Goal: Information Seeking & Learning: Learn about a topic

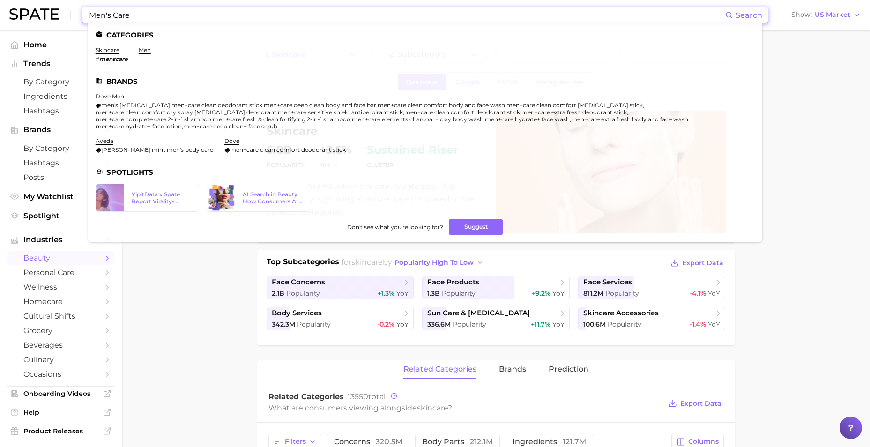
click at [243, 10] on input "Men's Care" at bounding box center [406, 15] width 637 height 16
drag, startPoint x: 199, startPoint y: 12, endPoint x: 32, endPoint y: 8, distance: 167.7
click at [32, 8] on div "Men's Care Search Categories skincare # menscare men Brands dove men men's [MED…" at bounding box center [434, 15] width 851 height 30
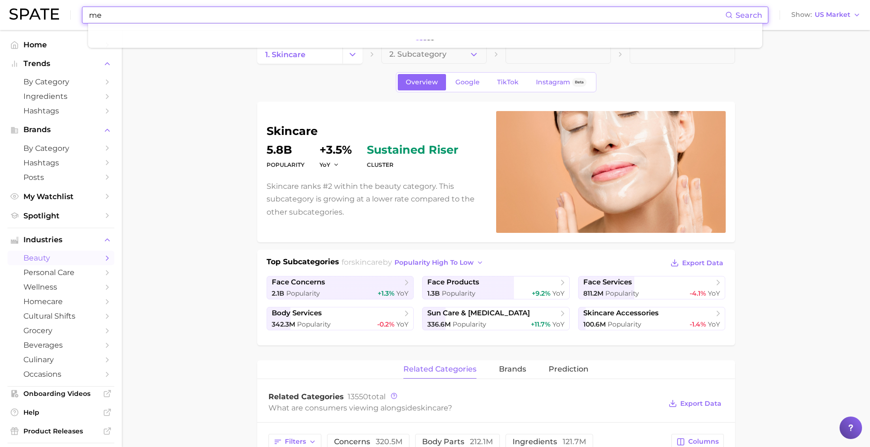
type input "m"
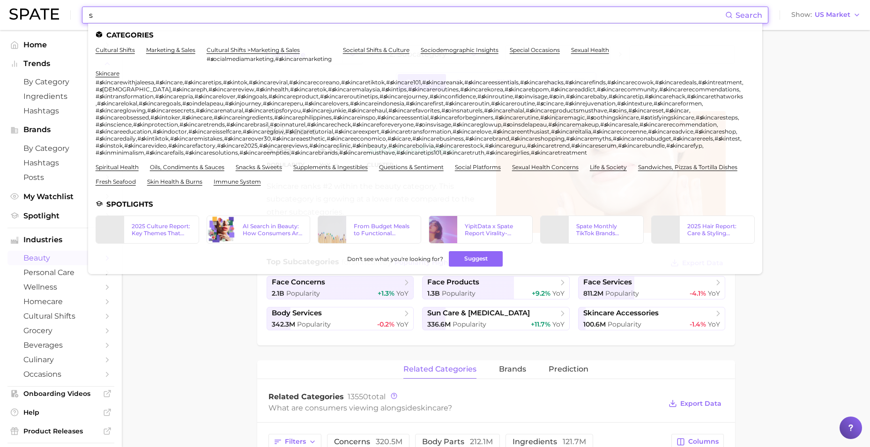
click at [142, 20] on input "s" at bounding box center [406, 15] width 637 height 16
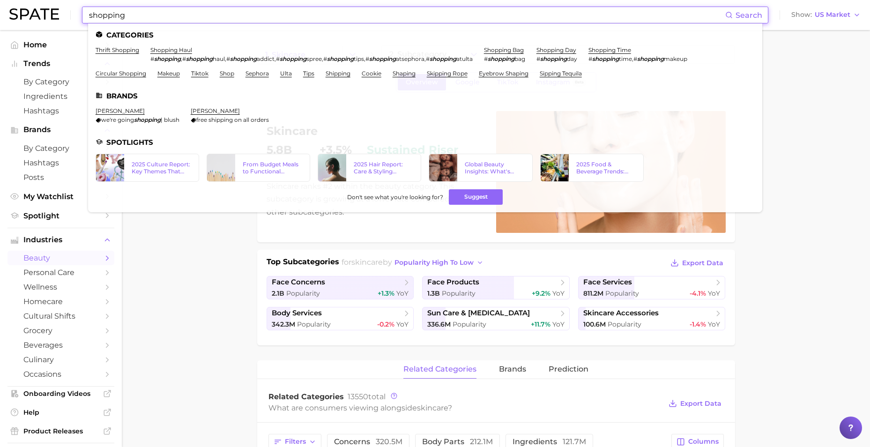
drag, startPoint x: 126, startPoint y: 20, endPoint x: -5, endPoint y: 29, distance: 131.4
click at [0, 29] on html "shopping Search Categories thrift shopping shopping haul # shopping , # shoppin…" at bounding box center [435, 223] width 870 height 447
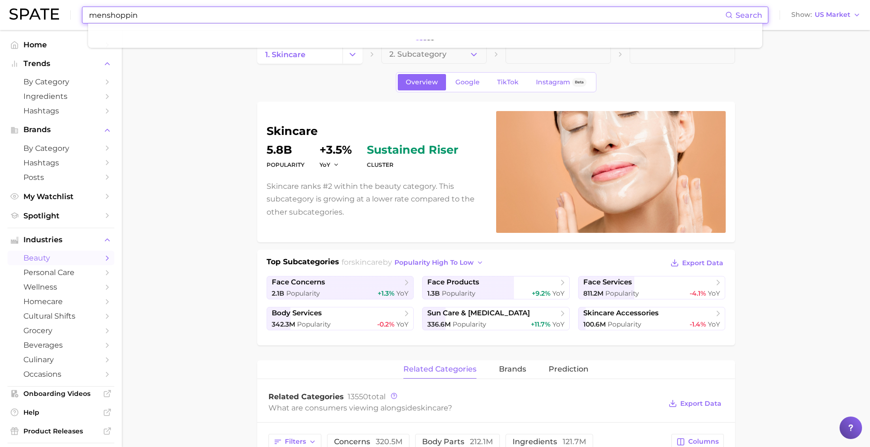
type input "menshopping"
drag, startPoint x: 114, startPoint y: 19, endPoint x: 57, endPoint y: 18, distance: 57.1
click at [57, 18] on div "menshopping Search No results for " menshopping " Suggest Show US Market" at bounding box center [434, 15] width 851 height 30
click at [271, 12] on input at bounding box center [406, 15] width 637 height 16
type input "skinification"
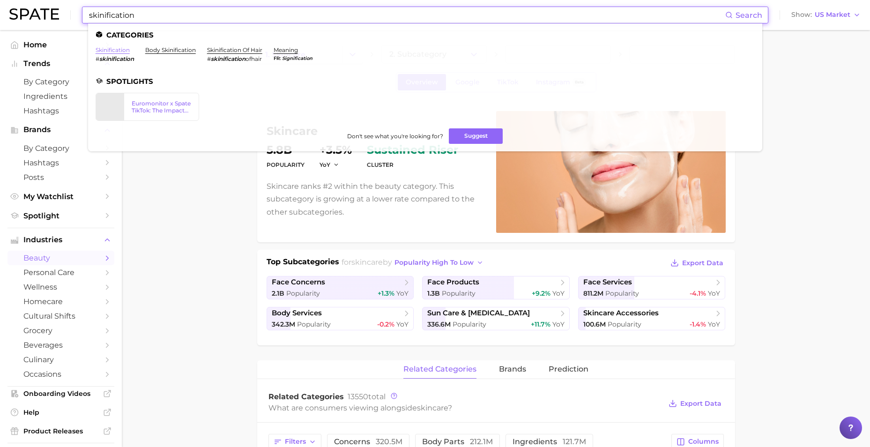
click at [127, 47] on link "skinification" at bounding box center [113, 49] width 34 height 7
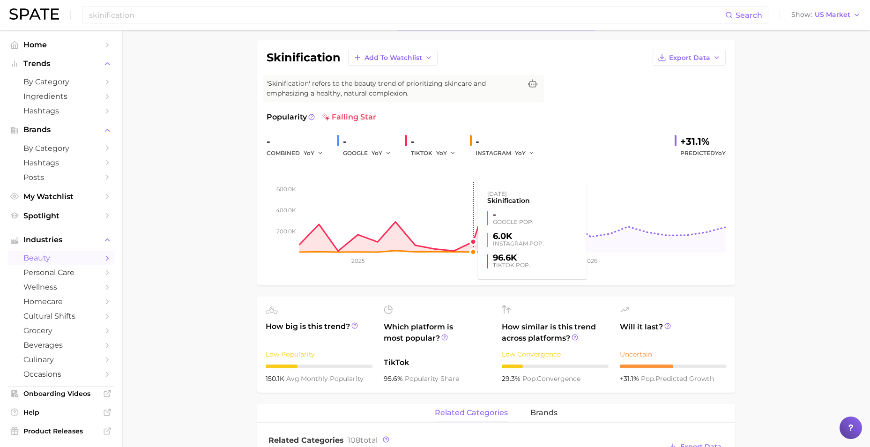
scroll to position [47, 0]
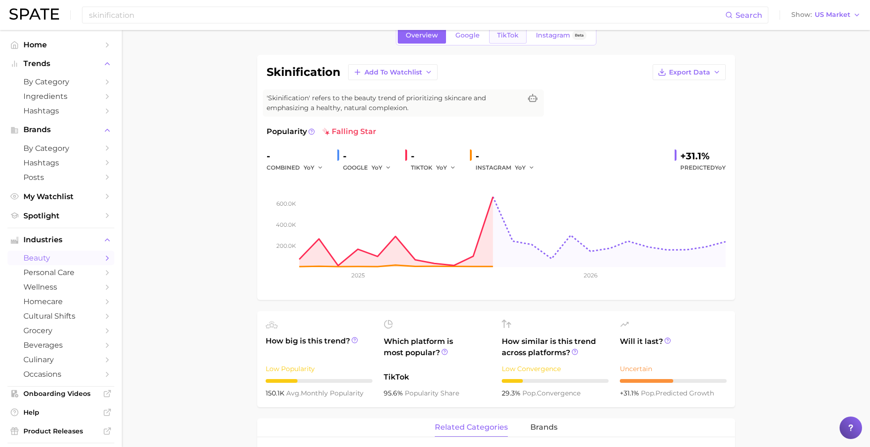
click at [511, 37] on span "TikTok" at bounding box center [508, 35] width 22 height 8
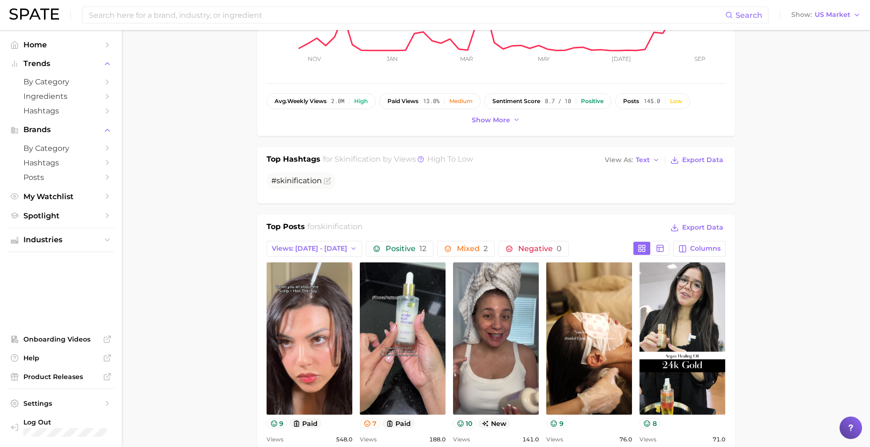
scroll to position [281, 0]
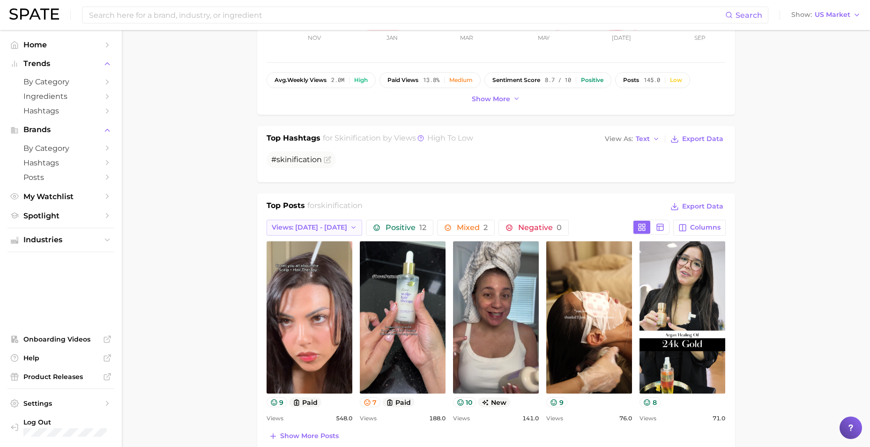
click at [304, 223] on span "Views: [DATE] - [DATE]" at bounding box center [309, 227] width 75 height 8
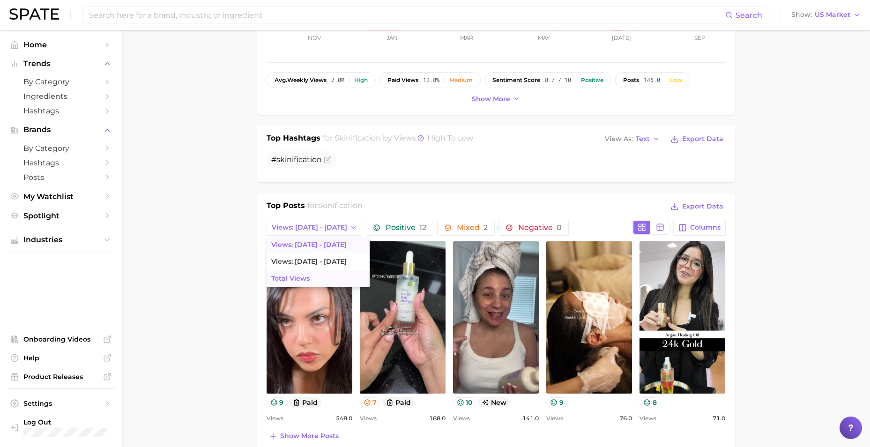
click at [309, 276] on button "Total Views" at bounding box center [317, 278] width 103 height 17
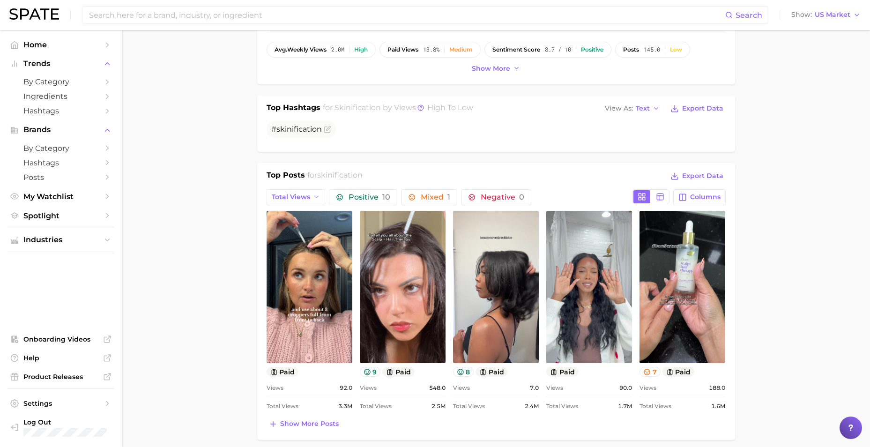
scroll to position [328, 0]
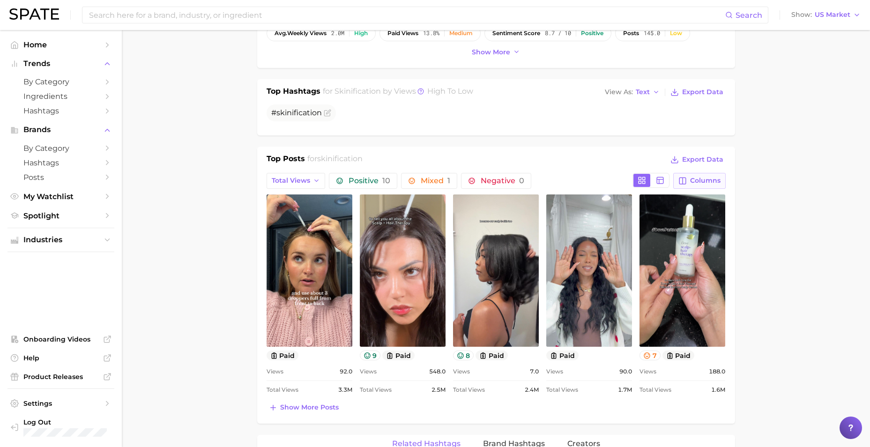
click at [696, 183] on span "Columns" at bounding box center [705, 181] width 30 height 8
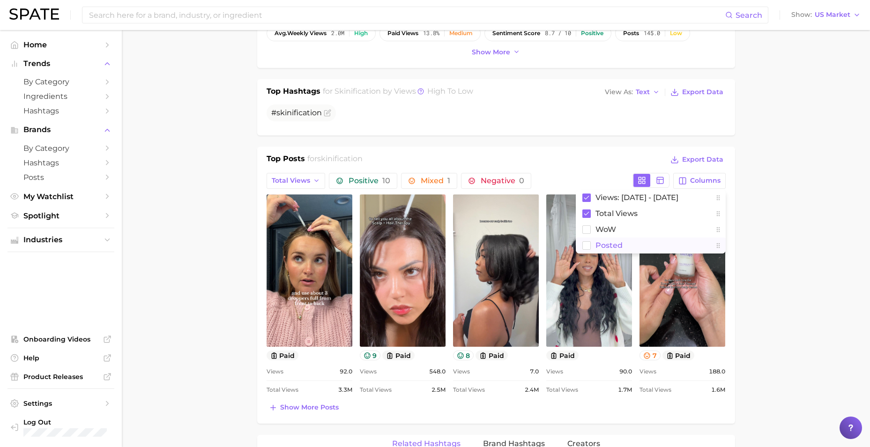
click at [622, 241] on button "Posted" at bounding box center [651, 245] width 150 height 16
click at [782, 259] on main "1. skincare 2. face products 3. skincare routines 4. skinification Overview Goo…" at bounding box center [496, 390] width 748 height 1376
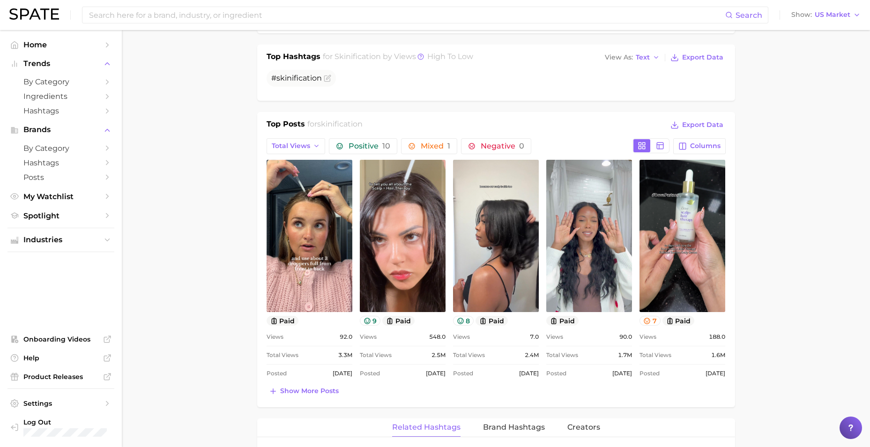
scroll to position [375, 0]
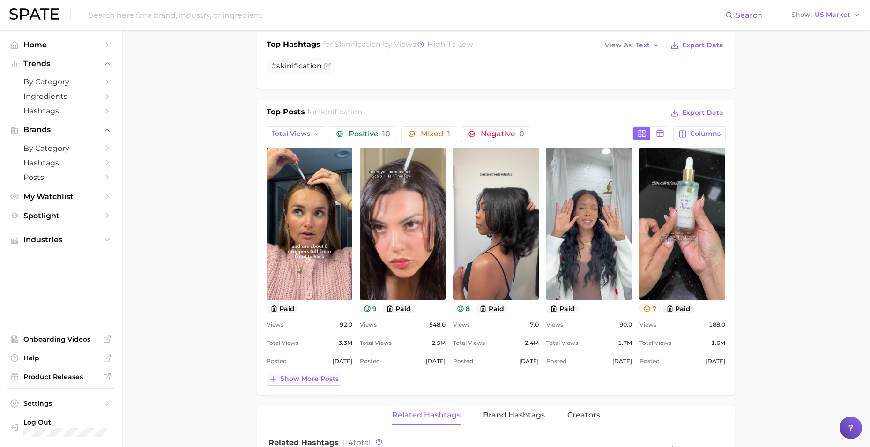
click at [321, 381] on span "Show more posts" at bounding box center [309, 379] width 59 height 8
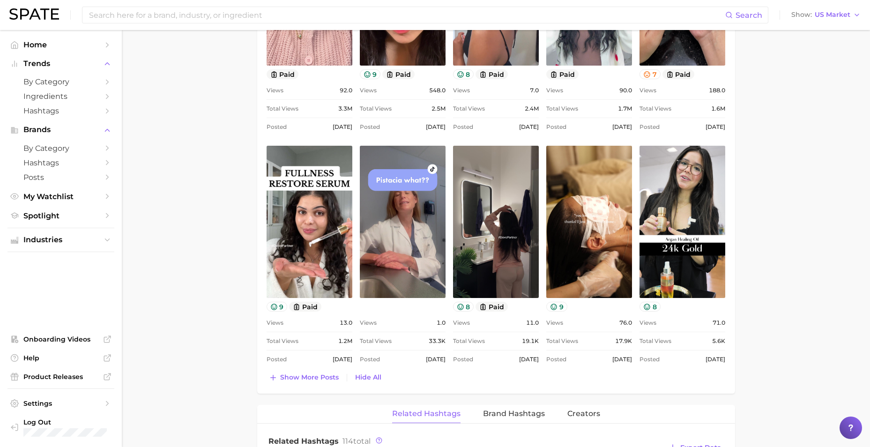
scroll to position [0, 0]
click at [302, 375] on span "Show more posts" at bounding box center [309, 377] width 59 height 8
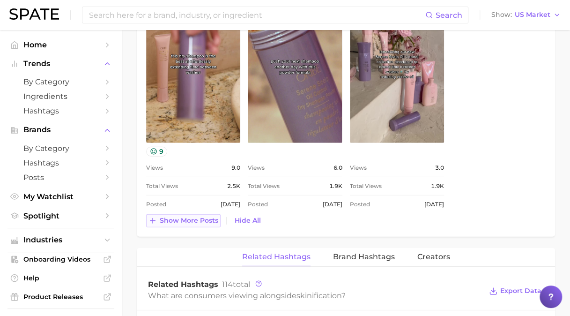
click at [190, 222] on span "Show more posts" at bounding box center [189, 220] width 59 height 8
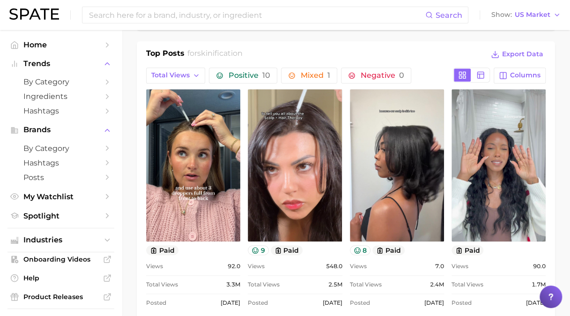
scroll to position [480, 0]
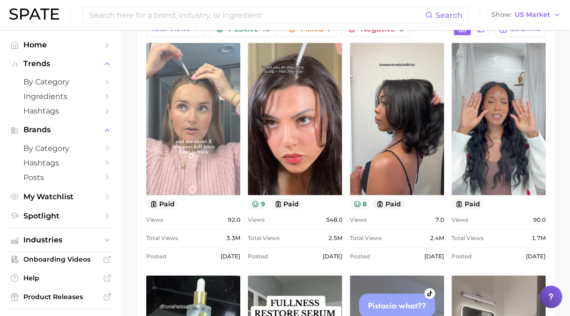
click at [221, 142] on link "view post on TikTok" at bounding box center [193, 119] width 94 height 152
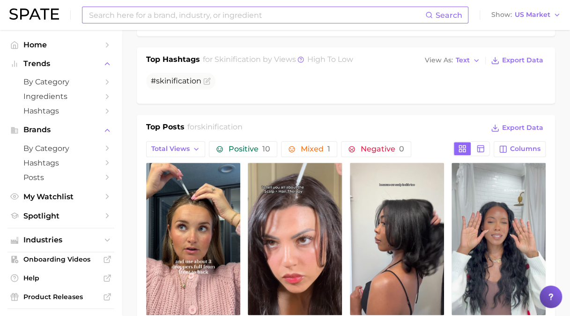
scroll to position [433, 0]
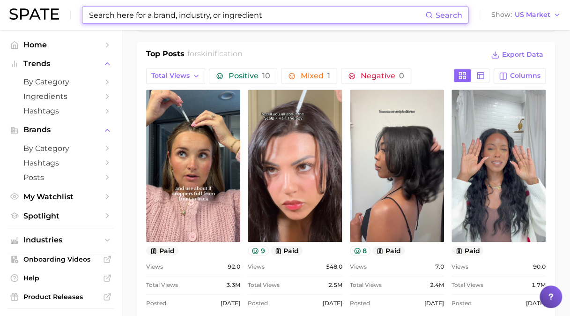
click at [198, 12] on input at bounding box center [256, 15] width 337 height 16
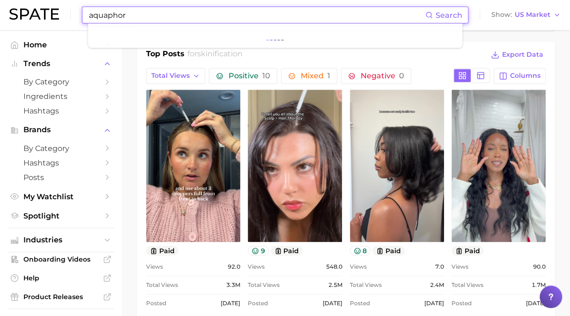
type input "aquaphor"
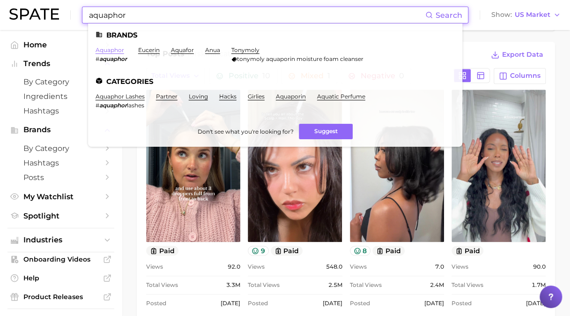
click at [102, 50] on link "aquaphor" at bounding box center [110, 49] width 29 height 7
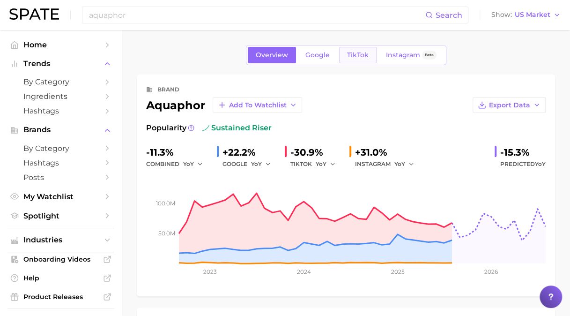
click at [367, 54] on span "TikTok" at bounding box center [358, 55] width 22 height 8
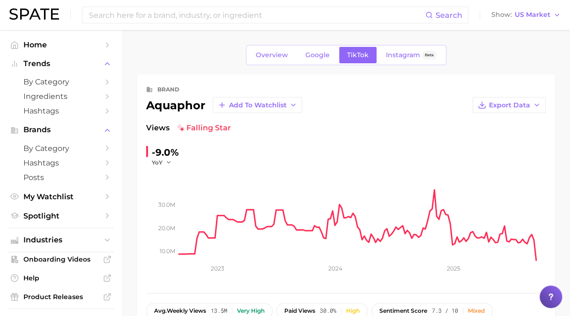
click at [165, 156] on div "-9.0%" at bounding box center [165, 152] width 27 height 15
click at [163, 163] on button "YoY" at bounding box center [162, 162] width 20 height 8
click at [168, 205] on span "MoM" at bounding box center [164, 209] width 16 height 8
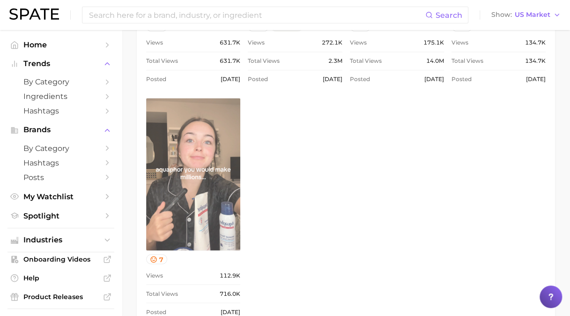
scroll to position [656, 0]
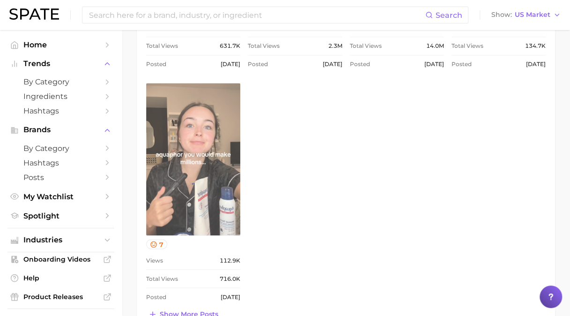
click at [209, 173] on link "view post on TikTok" at bounding box center [193, 159] width 94 height 152
type input "aquaphor"
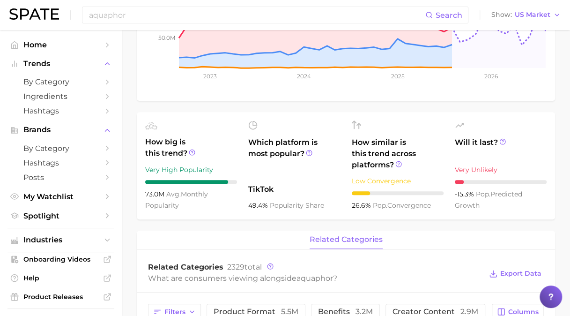
scroll to position [187, 0]
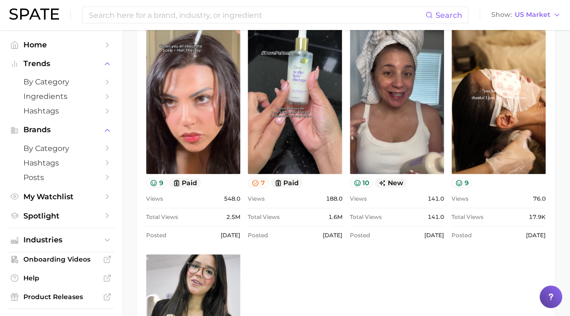
scroll to position [497, 0]
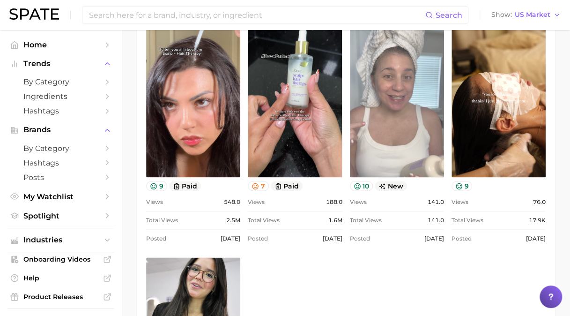
click at [394, 78] on link "view post on TikTok" at bounding box center [397, 101] width 94 height 152
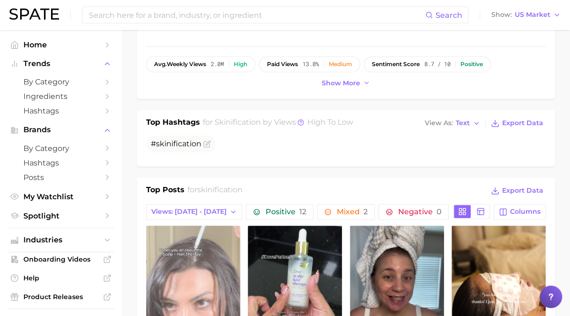
scroll to position [310, 0]
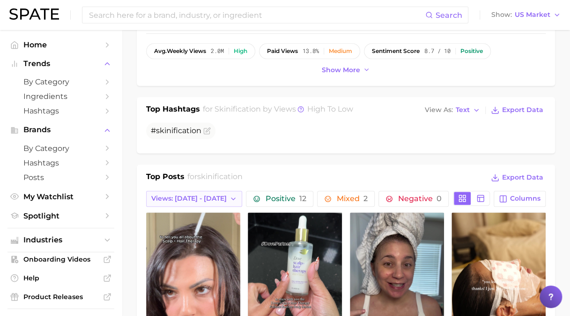
drag, startPoint x: 186, startPoint y: 191, endPoint x: 191, endPoint y: 198, distance: 7.8
click at [186, 191] on button "Views: [DATE] - [DATE]" at bounding box center [194, 199] width 96 height 16
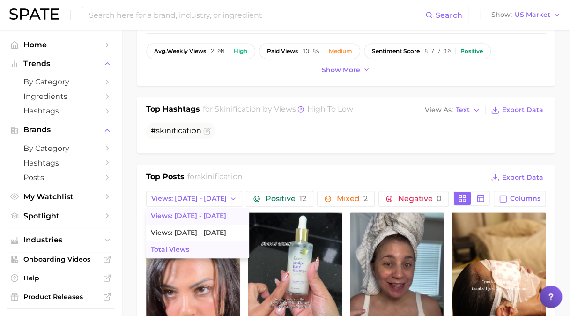
click at [198, 241] on button "Total Views" at bounding box center [197, 249] width 103 height 17
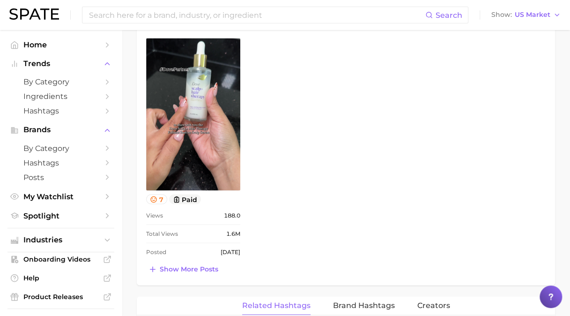
scroll to position [731, 0]
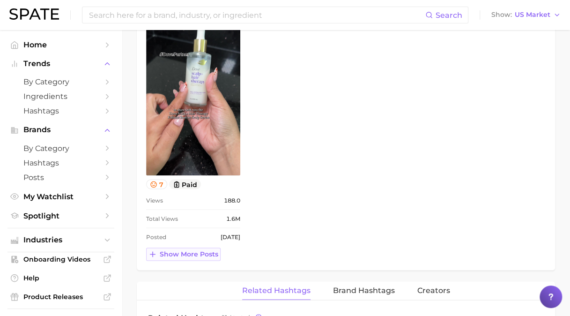
click at [208, 253] on span "Show more posts" at bounding box center [189, 254] width 59 height 8
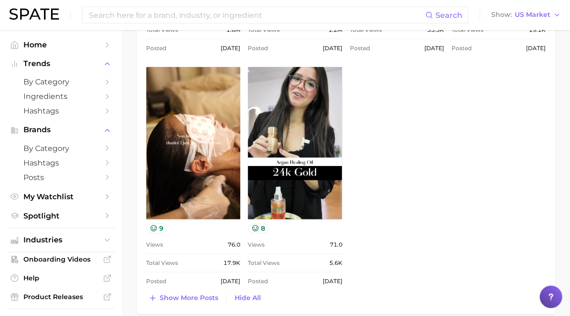
scroll to position [919, 0]
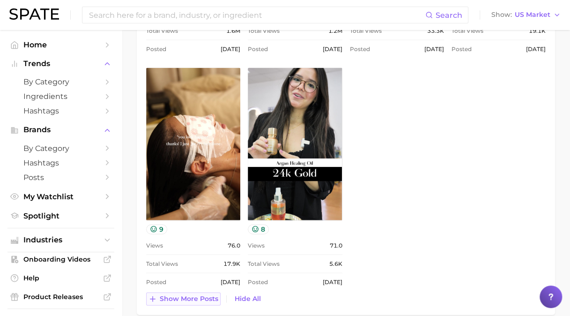
click at [188, 297] on span "Show more posts" at bounding box center [189, 299] width 59 height 8
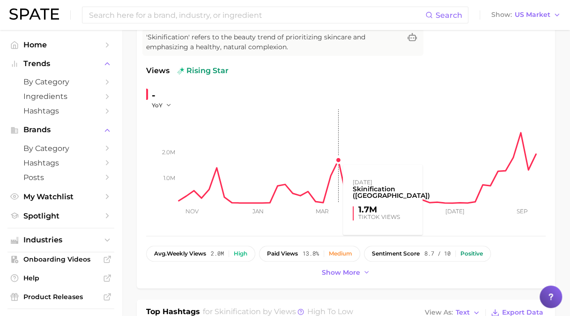
scroll to position [94, 0]
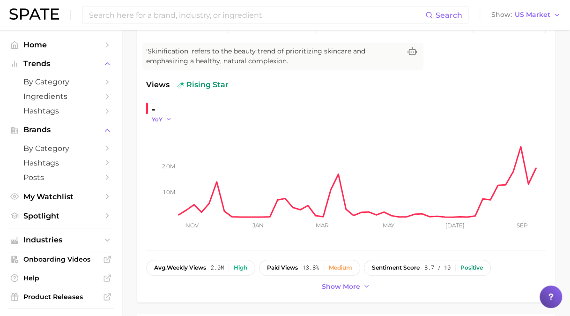
click at [156, 117] on span "YoY" at bounding box center [157, 119] width 11 height 8
click at [178, 167] on button "MoM" at bounding box center [203, 166] width 103 height 17
click at [180, 21] on input at bounding box center [256, 15] width 337 height 16
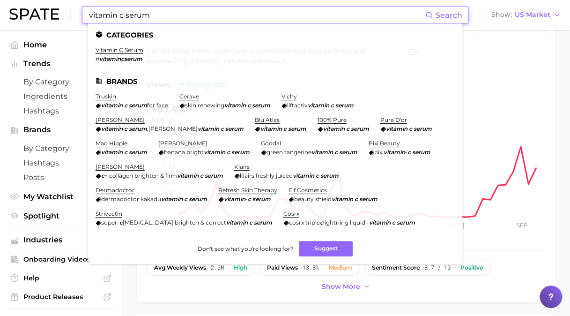
click at [112, 53] on link "vitamin c serum" at bounding box center [120, 49] width 48 height 7
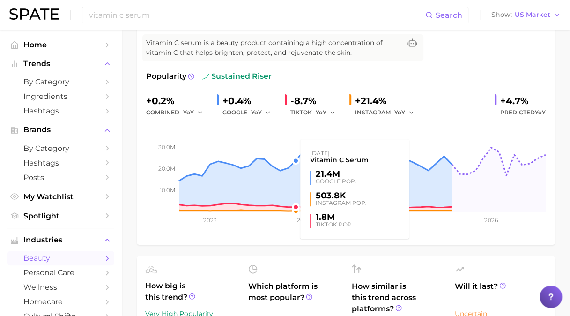
scroll to position [94, 0]
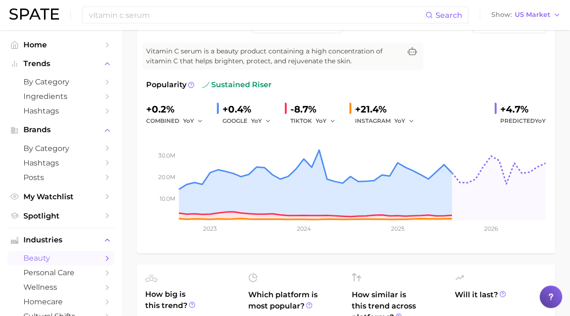
click at [315, 117] on div "TIKTOK YoY" at bounding box center [316, 120] width 52 height 11
click at [326, 121] on button "YoY" at bounding box center [326, 120] width 20 height 11
click at [331, 163] on button "MoM" at bounding box center [367, 169] width 103 height 17
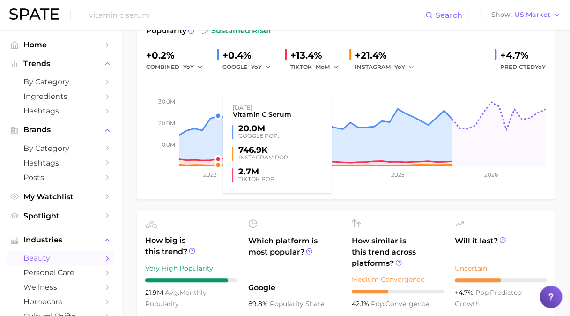
scroll to position [140, 0]
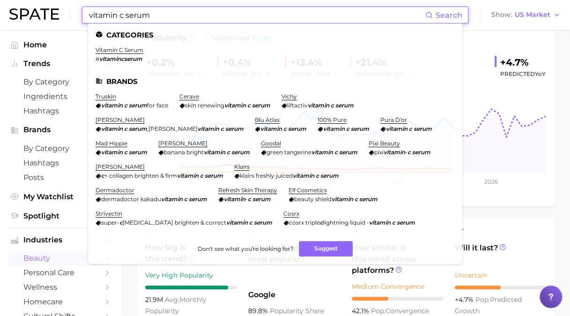
drag, startPoint x: 210, startPoint y: 11, endPoint x: 4, endPoint y: 0, distance: 206.3
click at [0, 6] on html "vitamin c serum Search Categories vitamin c serum # vitamincserum Brands truski…" at bounding box center [285, 18] width 570 height 316
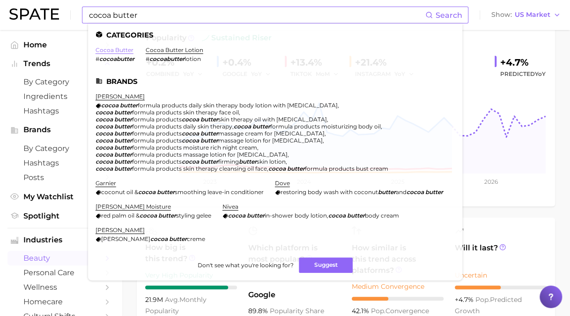
click at [124, 49] on link "cocoa butter" at bounding box center [115, 49] width 38 height 7
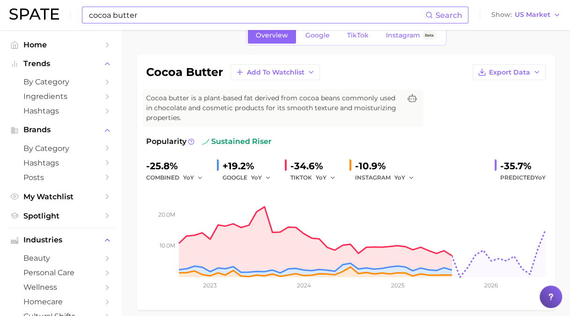
scroll to position [94, 0]
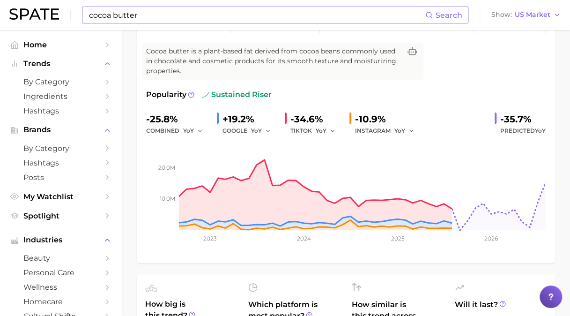
click at [318, 129] on span "YoY" at bounding box center [321, 130] width 11 height 8
click at [330, 180] on span "MoM" at bounding box center [328, 179] width 16 height 8
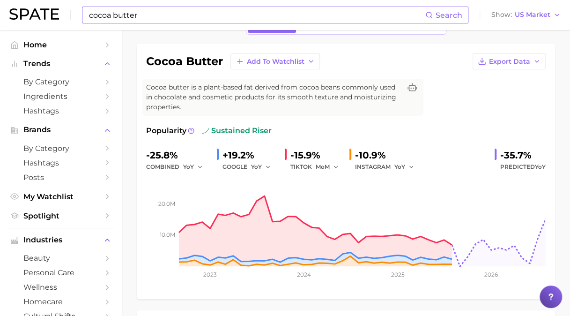
scroll to position [47, 0]
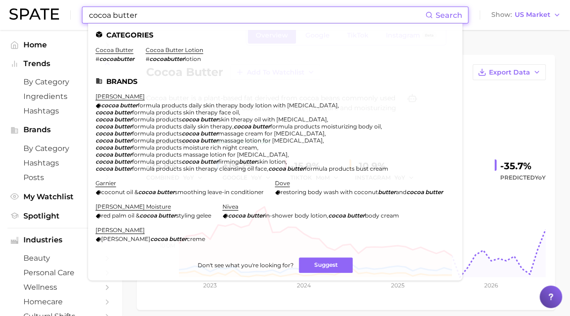
click at [156, 18] on input "cocoa butter" at bounding box center [256, 15] width 337 height 16
type input "cocoa butter"
click at [164, 52] on link "cocoa butter lotion" at bounding box center [175, 49] width 58 height 7
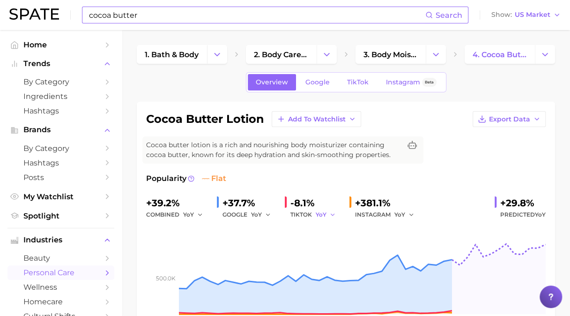
click at [326, 215] on button "YoY" at bounding box center [326, 214] width 20 height 11
click at [333, 257] on button "MoM" at bounding box center [367, 263] width 103 height 17
click at [360, 80] on span "TikTok" at bounding box center [358, 82] width 22 height 8
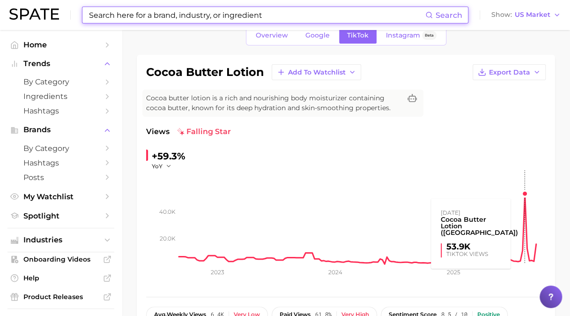
scroll to position [94, 0]
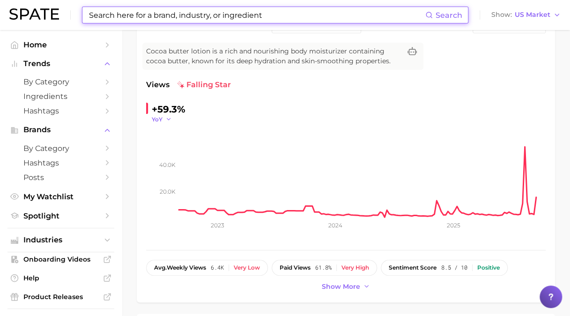
click at [167, 119] on icon "button" at bounding box center [168, 119] width 7 height 7
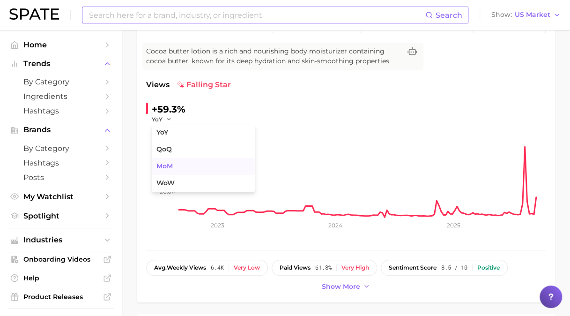
click at [173, 164] on span "MoM" at bounding box center [164, 166] width 16 height 8
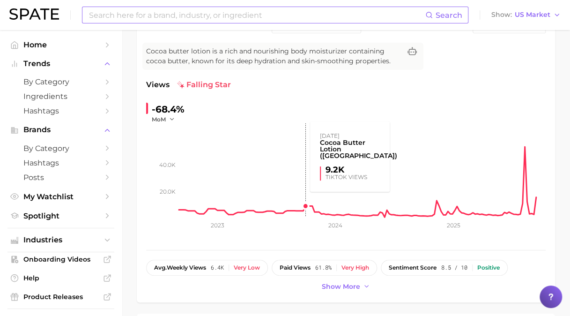
scroll to position [0, 0]
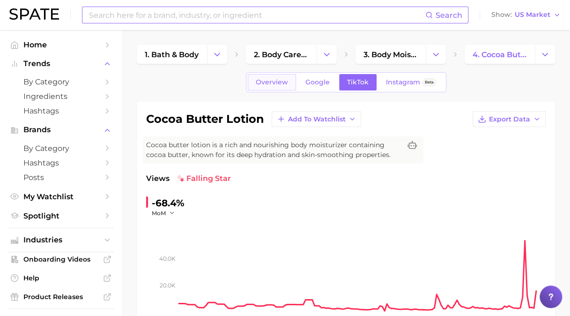
click at [258, 87] on link "Overview" at bounding box center [272, 82] width 48 height 16
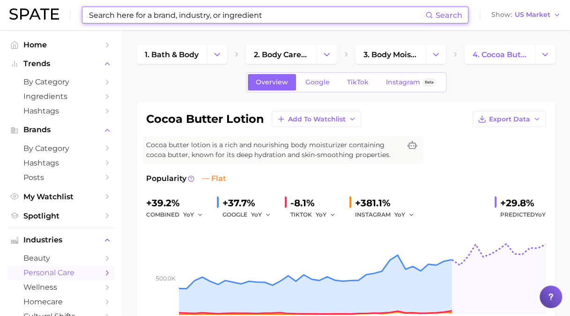
click at [312, 214] on div "TIKTOK YoY" at bounding box center [316, 214] width 52 height 11
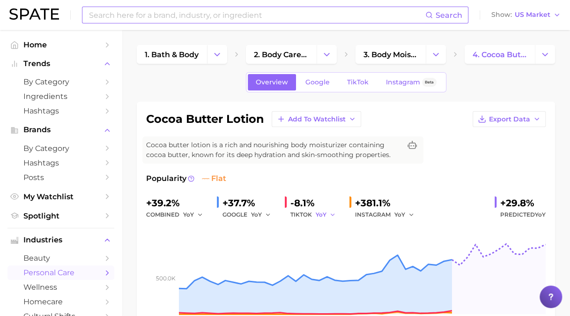
click at [326, 214] on span "YoY" at bounding box center [321, 214] width 11 height 8
click at [331, 259] on span "MoM" at bounding box center [328, 263] width 16 height 8
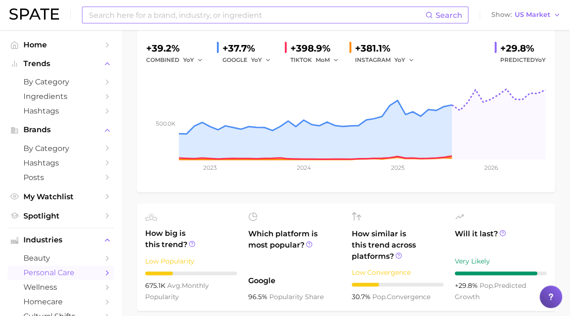
scroll to position [94, 0]
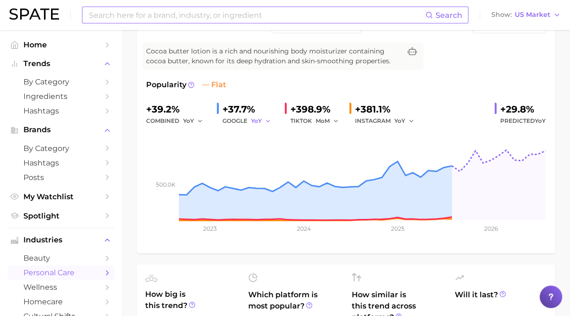
click at [262, 118] on button "YoY" at bounding box center [261, 120] width 20 height 11
click at [272, 167] on span "MoM" at bounding box center [264, 169] width 16 height 8
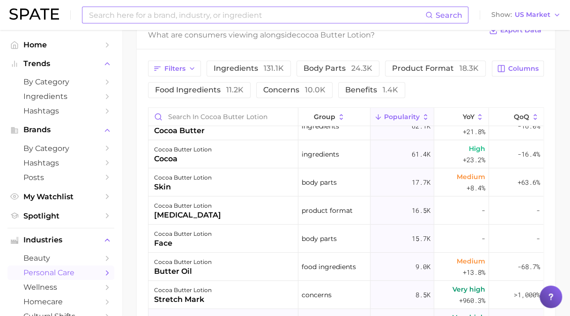
scroll to position [0, 0]
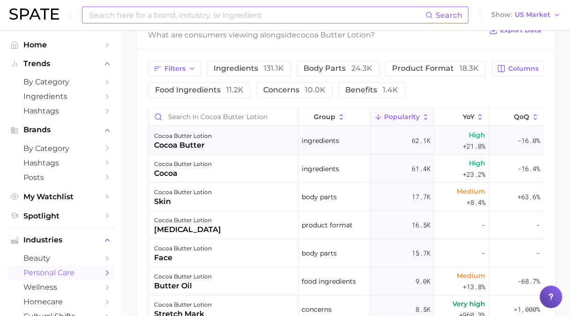
click at [463, 138] on span "High +21.8%" at bounding box center [474, 140] width 22 height 22
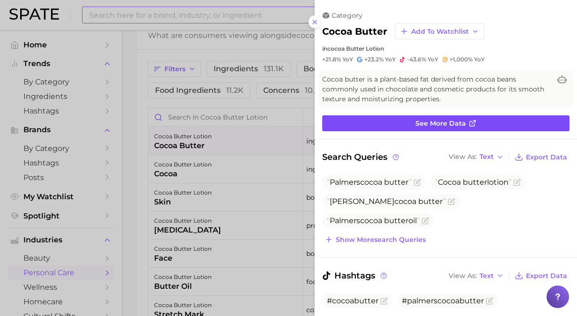
click at [463, 118] on link "See more data" at bounding box center [445, 123] width 247 height 16
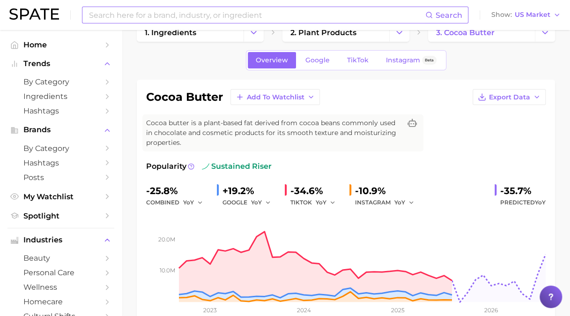
scroll to position [140, 0]
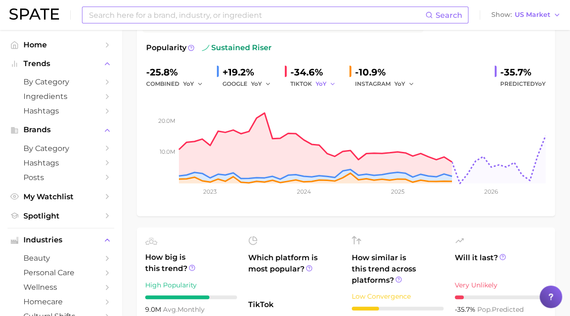
click at [326, 82] on button "YoY" at bounding box center [326, 83] width 20 height 11
click at [330, 128] on span "MoM" at bounding box center [328, 132] width 16 height 8
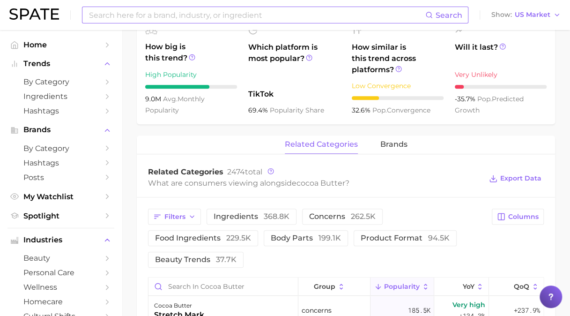
scroll to position [234, 0]
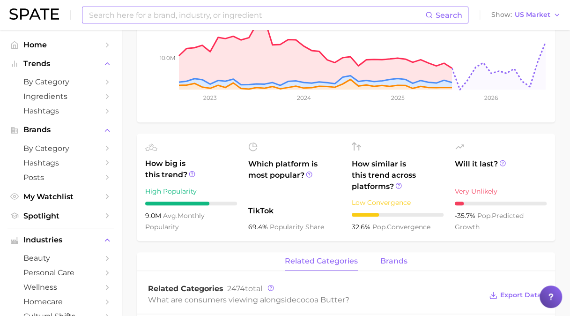
click at [396, 258] on span "brands" at bounding box center [393, 261] width 27 height 8
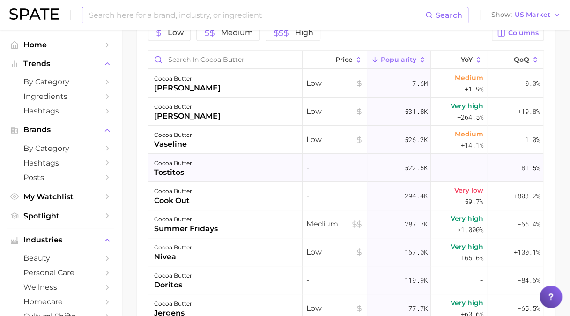
scroll to position [535, 0]
drag, startPoint x: 214, startPoint y: 102, endPoint x: 173, endPoint y: 114, distance: 43.0
click at [173, 114] on div "[PERSON_NAME]" at bounding box center [187, 115] width 66 height 11
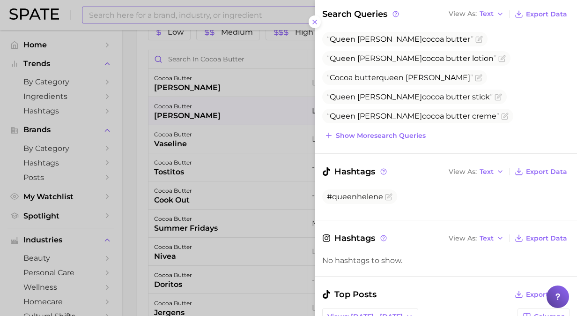
scroll to position [328, 0]
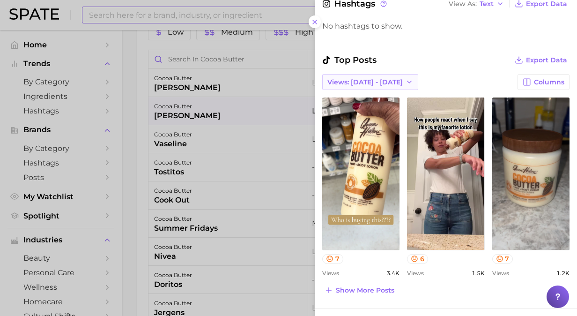
click at [380, 78] on span "Views: [DATE] - [DATE]" at bounding box center [364, 82] width 75 height 8
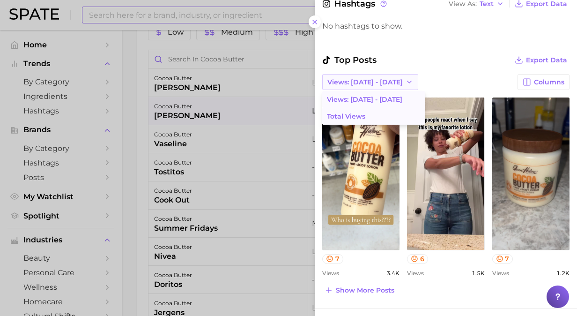
click at [374, 109] on button "Total Views" at bounding box center [373, 116] width 103 height 17
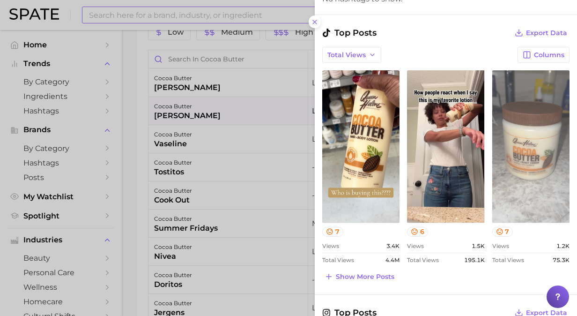
scroll to position [375, 0]
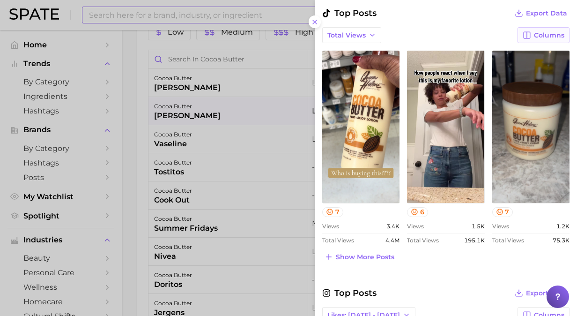
click at [541, 33] on span "Columns" at bounding box center [549, 35] width 30 height 8
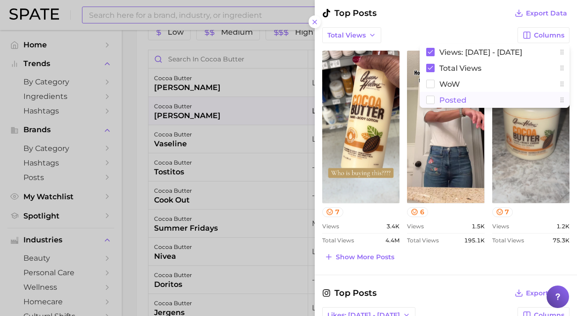
click at [441, 96] on span "Posted" at bounding box center [452, 100] width 27 height 8
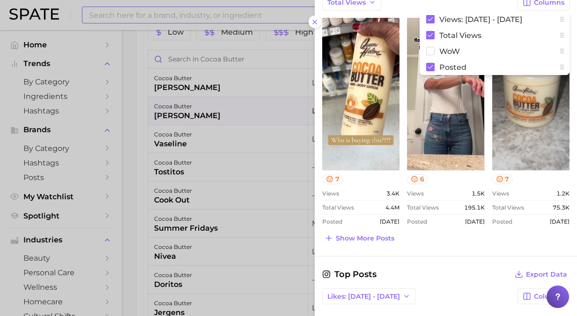
scroll to position [421, 0]
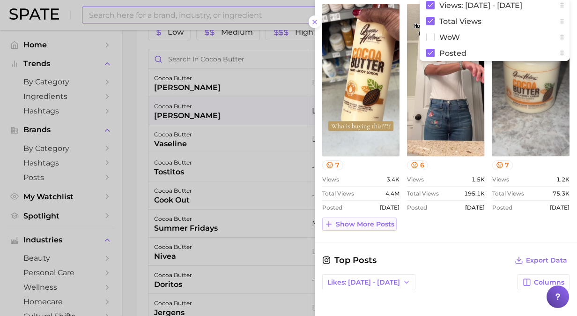
click at [388, 223] on span "Show more posts" at bounding box center [365, 224] width 59 height 8
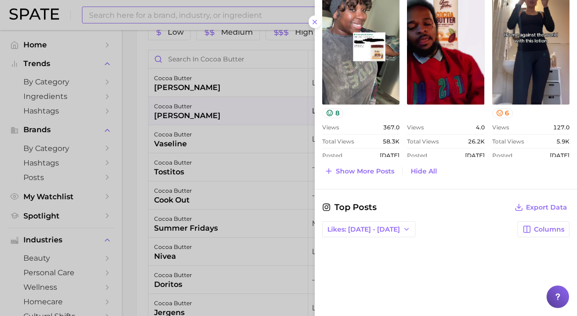
scroll to position [702, 0]
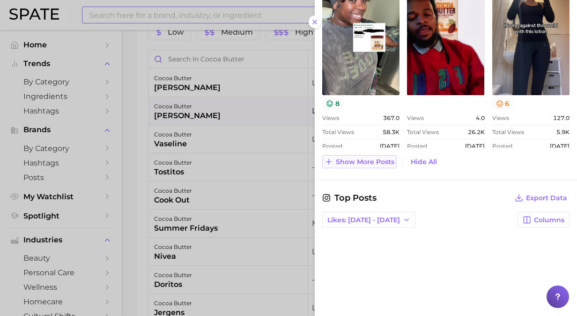
click at [384, 158] on span "Show more posts" at bounding box center [365, 162] width 59 height 8
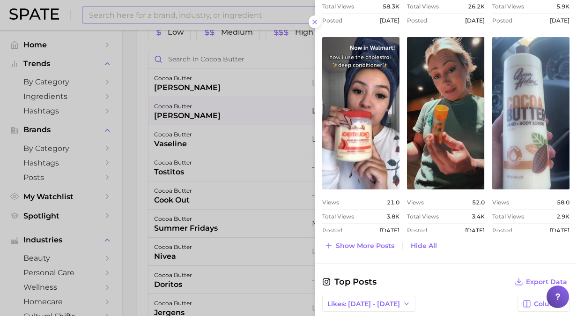
scroll to position [843, 0]
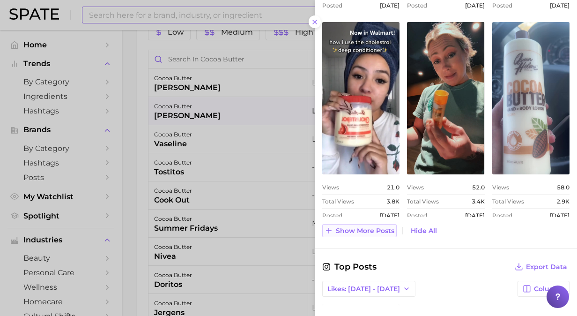
click at [391, 231] on span "Show more posts" at bounding box center [365, 231] width 59 height 8
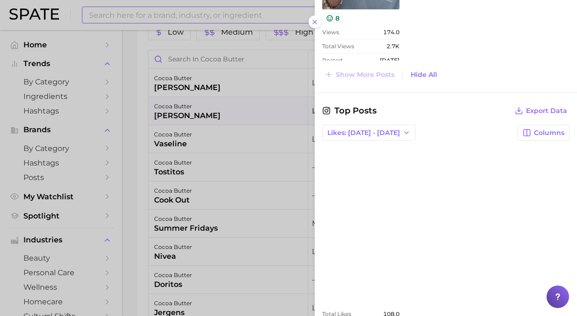
scroll to position [1234, 0]
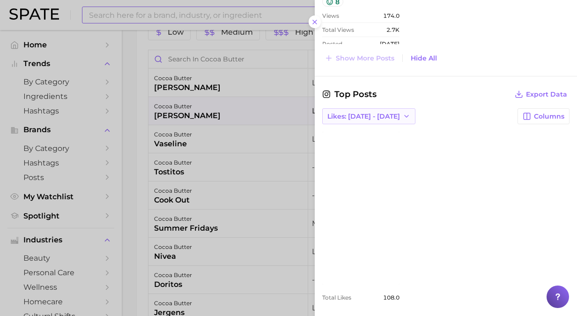
click at [373, 112] on span "Likes: [DATE] - [DATE]" at bounding box center [363, 116] width 73 height 8
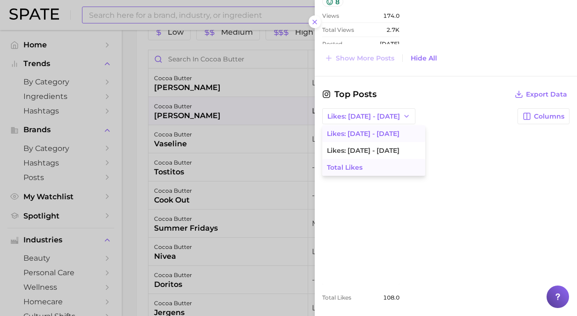
click at [375, 159] on button "Total Likes" at bounding box center [373, 167] width 103 height 17
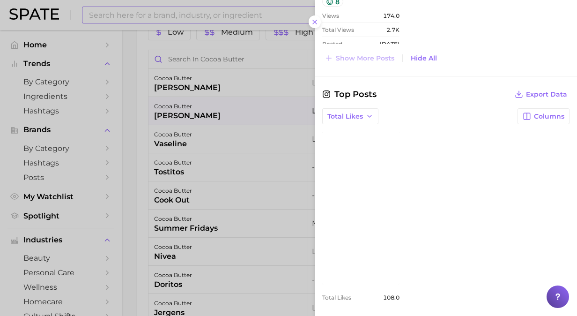
click at [202, 112] on div at bounding box center [288, 158] width 577 height 316
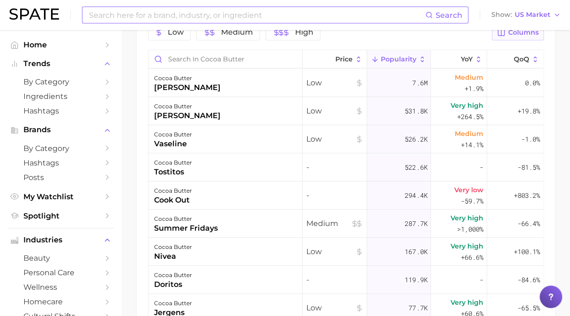
click at [526, 34] on span "Columns" at bounding box center [523, 33] width 30 height 8
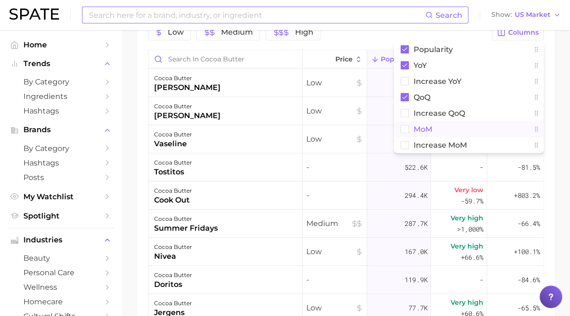
click at [414, 127] on span "MoM" at bounding box center [423, 129] width 19 height 8
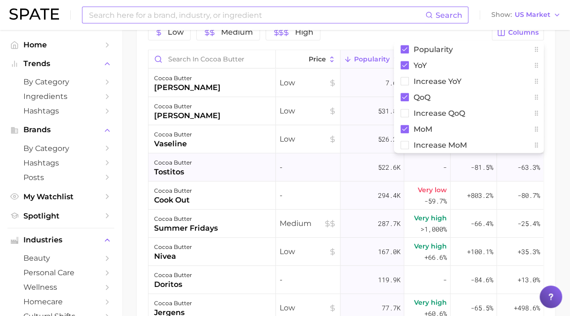
click at [424, 160] on div "-" at bounding box center [427, 167] width 46 height 28
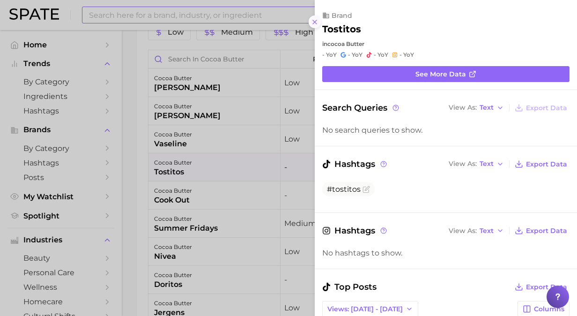
click at [318, 25] on icon at bounding box center [314, 21] width 7 height 7
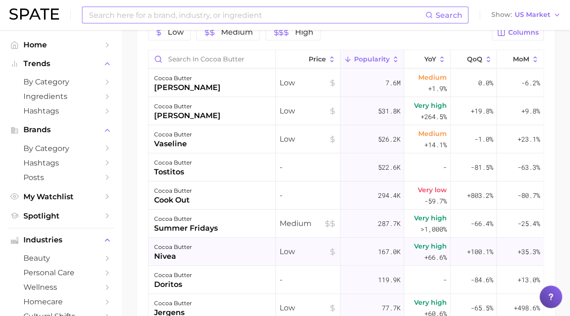
click at [207, 250] on div "cocoa butter nivea" at bounding box center [211, 251] width 127 height 28
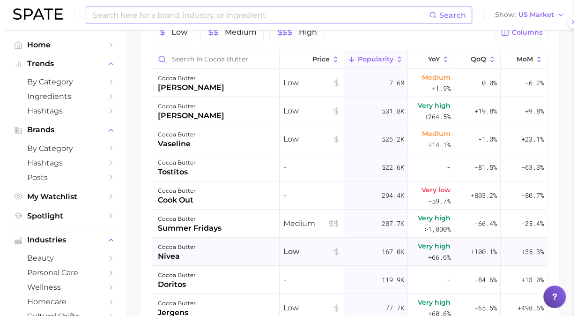
scroll to position [534, 0]
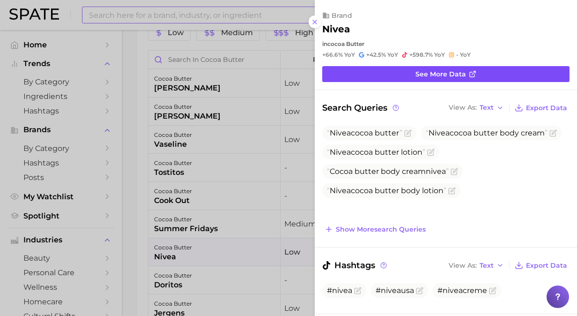
click at [432, 70] on span "See more data" at bounding box center [440, 74] width 51 height 8
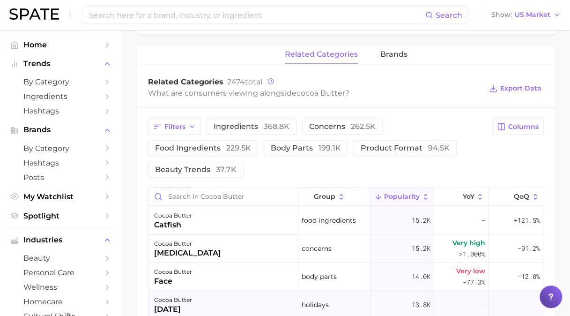
scroll to position [253, 0]
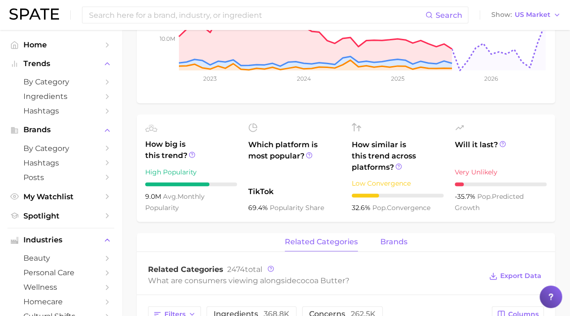
click at [398, 244] on span "brands" at bounding box center [393, 241] width 27 height 8
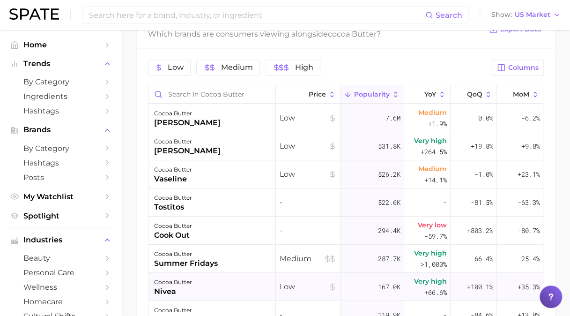
scroll to position [534, 0]
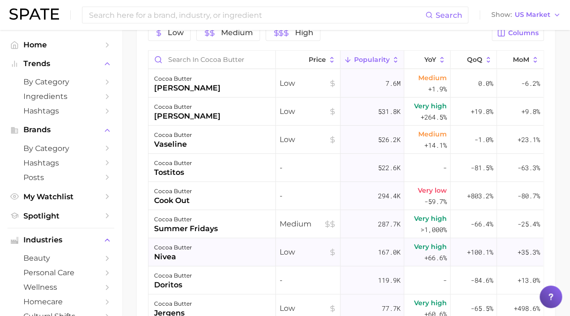
click at [173, 243] on div "cocoa butter" at bounding box center [173, 247] width 38 height 11
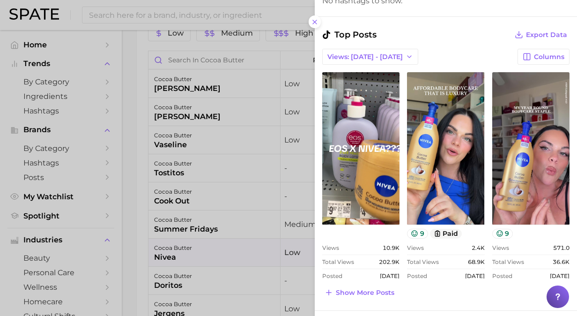
scroll to position [375, 0]
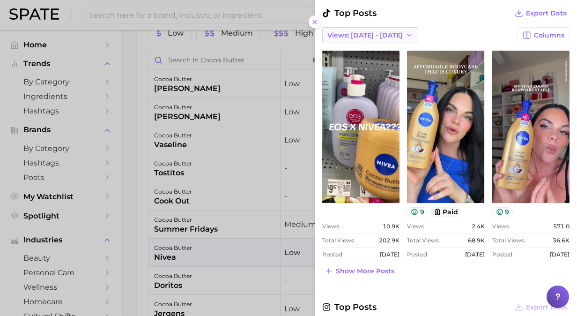
click at [361, 35] on span "Views: [DATE] - [DATE]" at bounding box center [364, 35] width 75 height 8
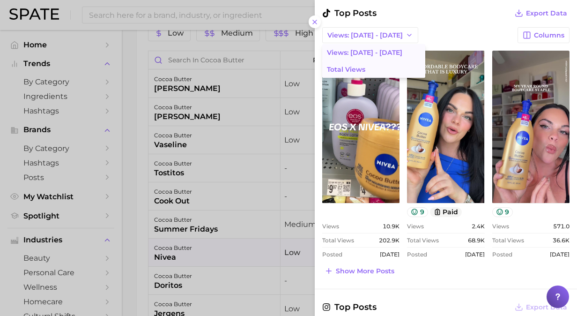
click at [364, 68] on span "Total Views" at bounding box center [346, 70] width 38 height 8
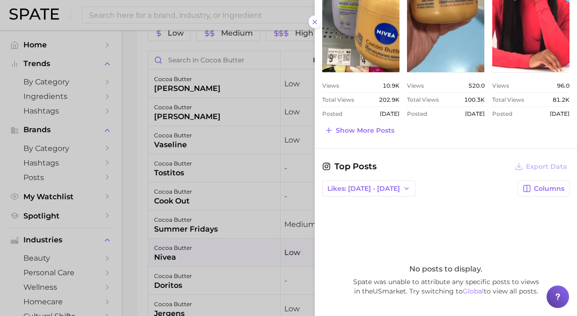
scroll to position [515, 0]
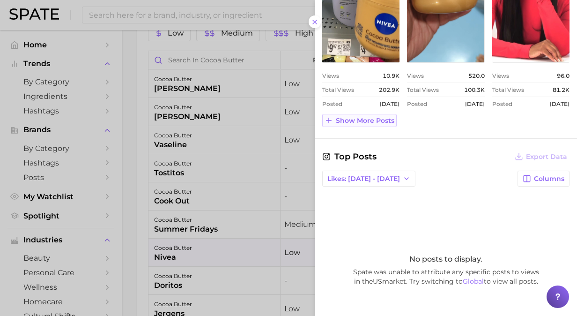
click at [372, 119] on span "Show more posts" at bounding box center [365, 121] width 59 height 8
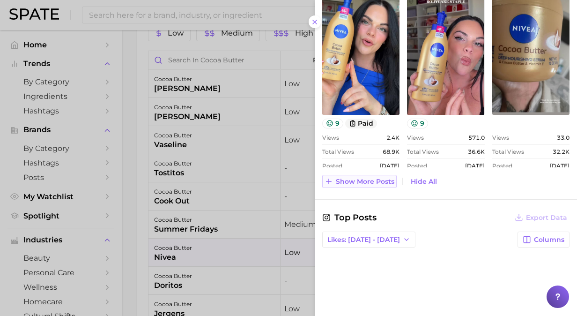
scroll to position [702, 0]
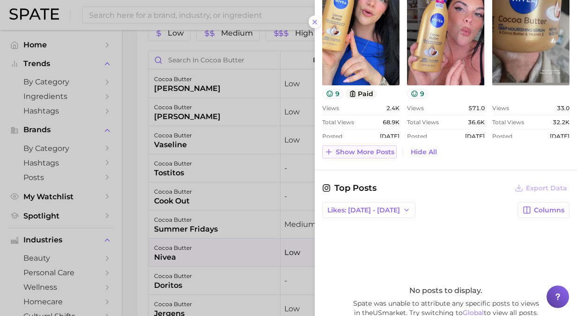
click at [361, 148] on span "Show more posts" at bounding box center [365, 152] width 59 height 8
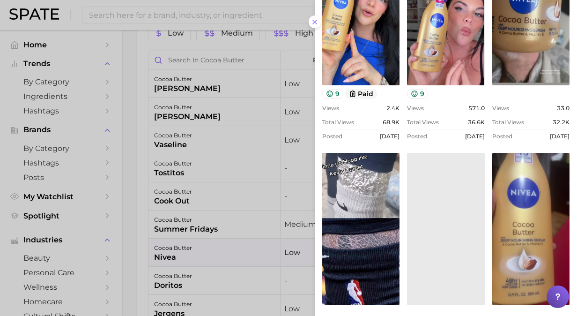
scroll to position [0, 0]
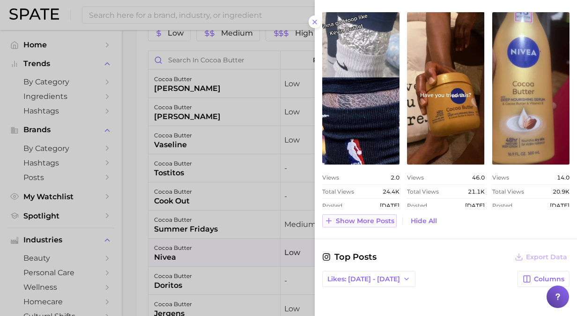
click at [371, 223] on button "Show more posts" at bounding box center [359, 220] width 74 height 13
